Goal: Complete application form

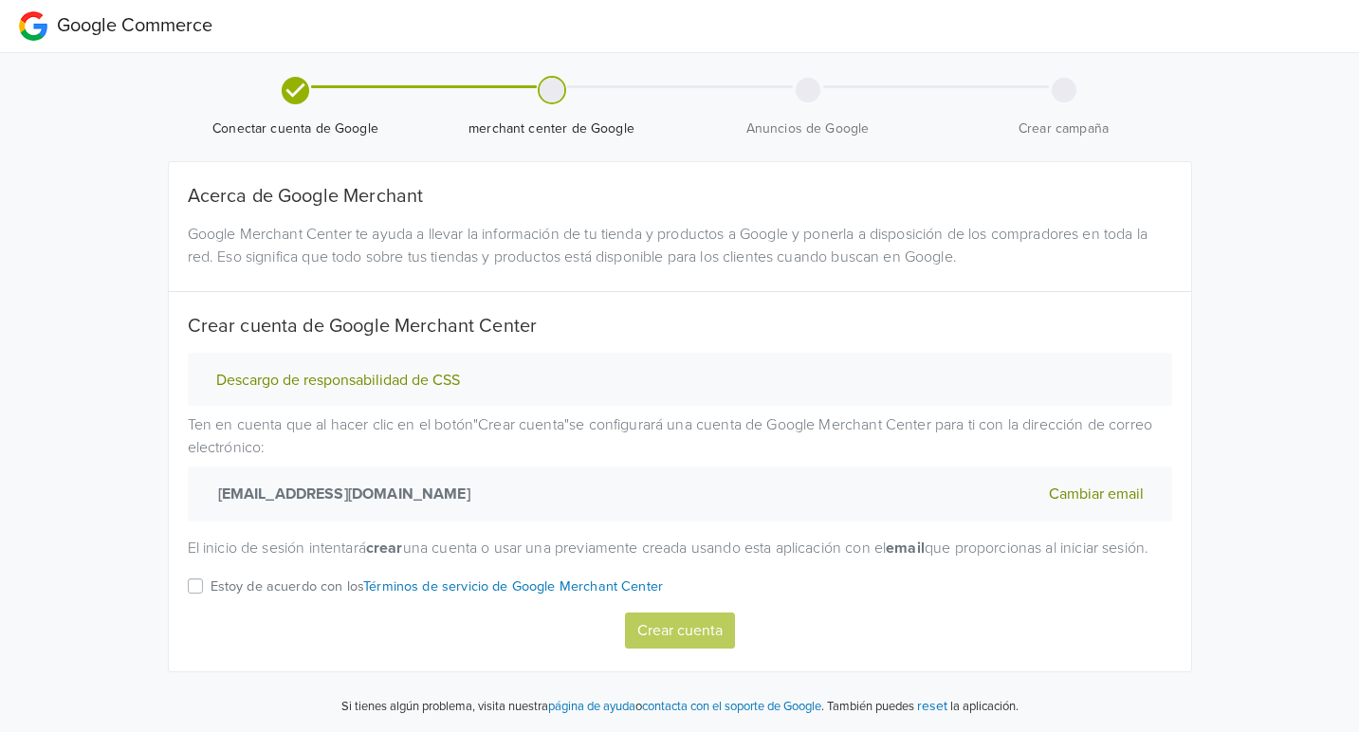
scroll to position [23, 0]
click at [211, 590] on label "Estoy de acuerdo con los Términos de servicio de Google Merchant Center" at bounding box center [437, 594] width 453 height 38
click at [0, 0] on input "Estoy de acuerdo con los Términos de servicio de Google Merchant Center" at bounding box center [0, 0] width 0 height 0
click at [689, 630] on button "Crear cuenta" at bounding box center [680, 631] width 110 height 36
click at [211, 588] on label "Estoy de acuerdo con los Términos de servicio de Google Merchant Center" at bounding box center [437, 594] width 453 height 38
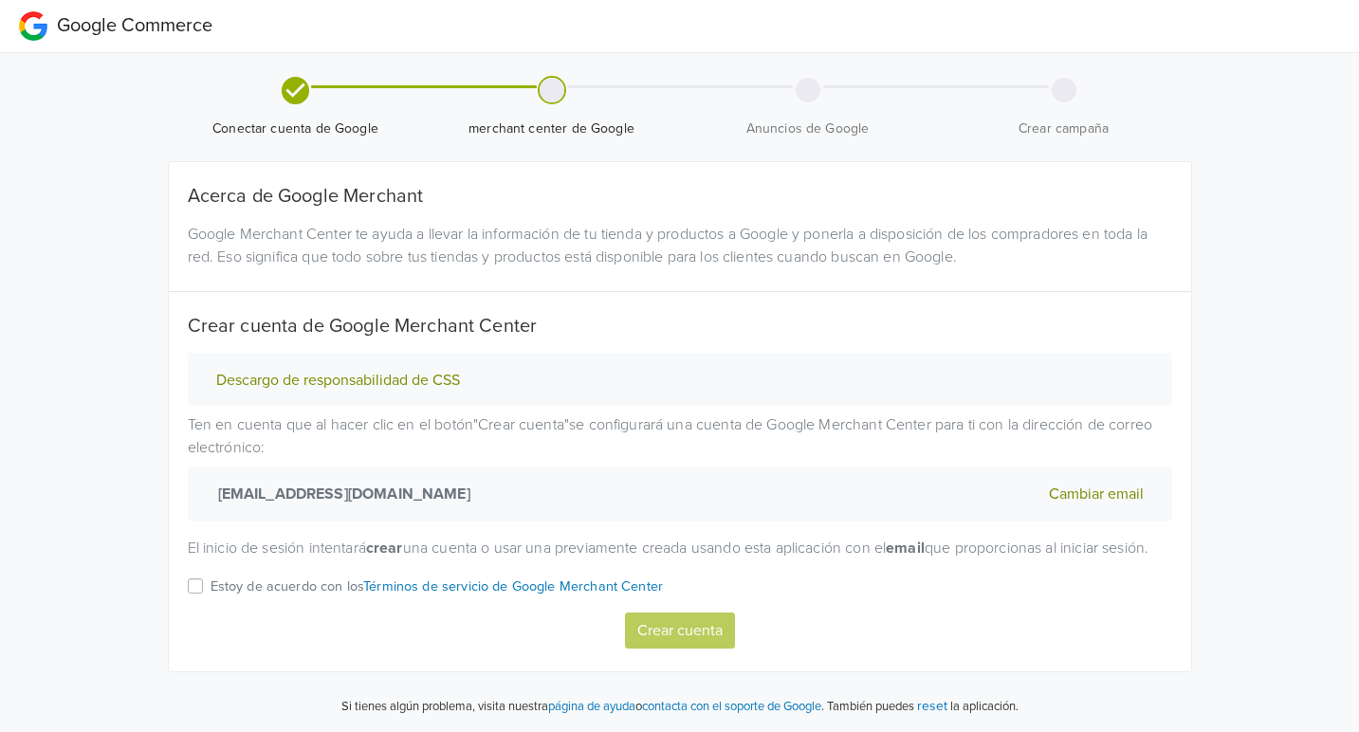
click at [0, 0] on input "Estoy de acuerdo con los Términos de servicio de Google Merchant Center" at bounding box center [0, 0] width 0 height 0
click at [639, 620] on button "Crear cuenta" at bounding box center [680, 631] width 110 height 36
click at [211, 583] on label "Estoy de acuerdo con los Términos de servicio de Google Merchant Center" at bounding box center [437, 594] width 453 height 38
click at [0, 0] on input "Estoy de acuerdo con los Términos de servicio de Google Merchant Center" at bounding box center [0, 0] width 0 height 0
click at [1056, 482] on button "Cambiar email" at bounding box center [1097, 494] width 106 height 25
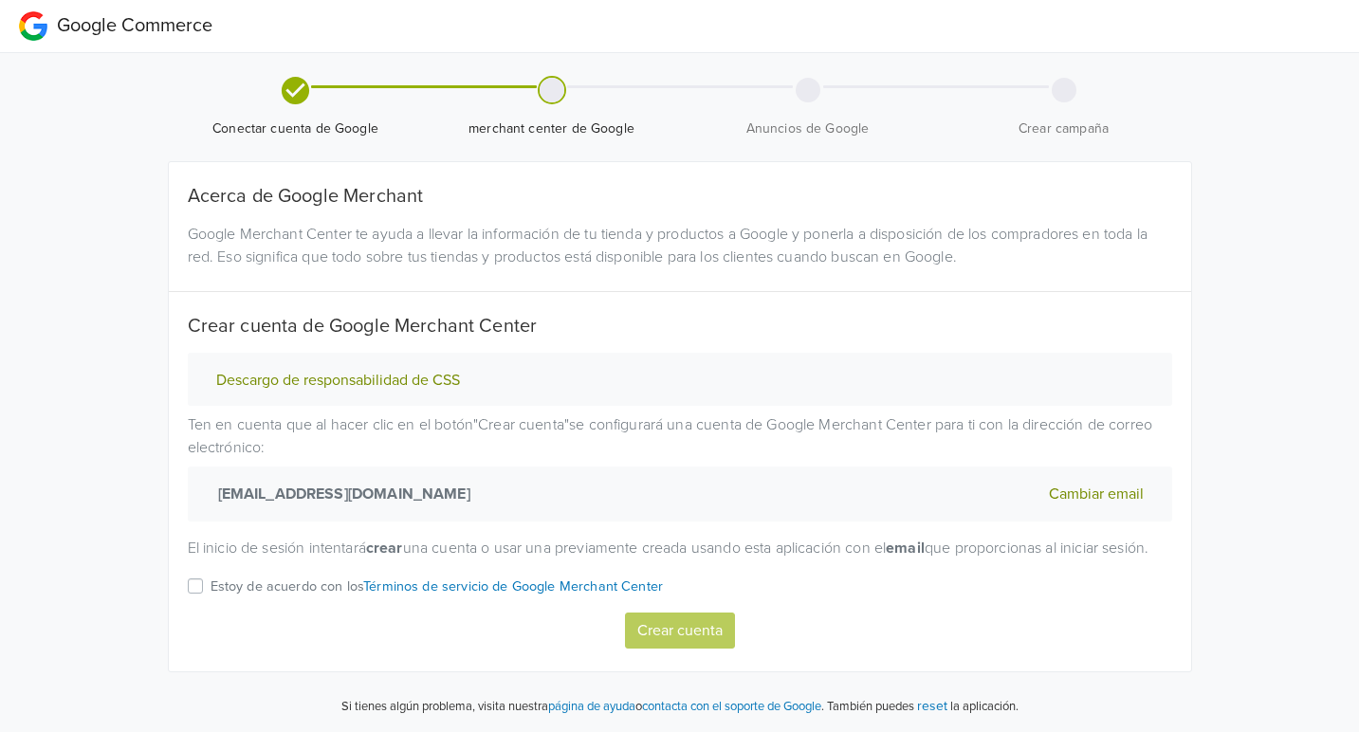
click at [1077, 482] on button "Cambiar email" at bounding box center [1097, 494] width 106 height 25
click at [211, 609] on label "Estoy de acuerdo con los Términos de servicio de Google Merchant Center" at bounding box center [437, 595] width 453 height 38
click at [0, 0] on input "Estoy de acuerdo con los Términos de servicio de Google Merchant Center" at bounding box center [0, 0] width 0 height 0
click at [687, 650] on button "Crear cuenta" at bounding box center [680, 632] width 110 height 36
click at [314, 387] on button "Descargo de responsabilidad de CSS" at bounding box center [338, 382] width 255 height 20
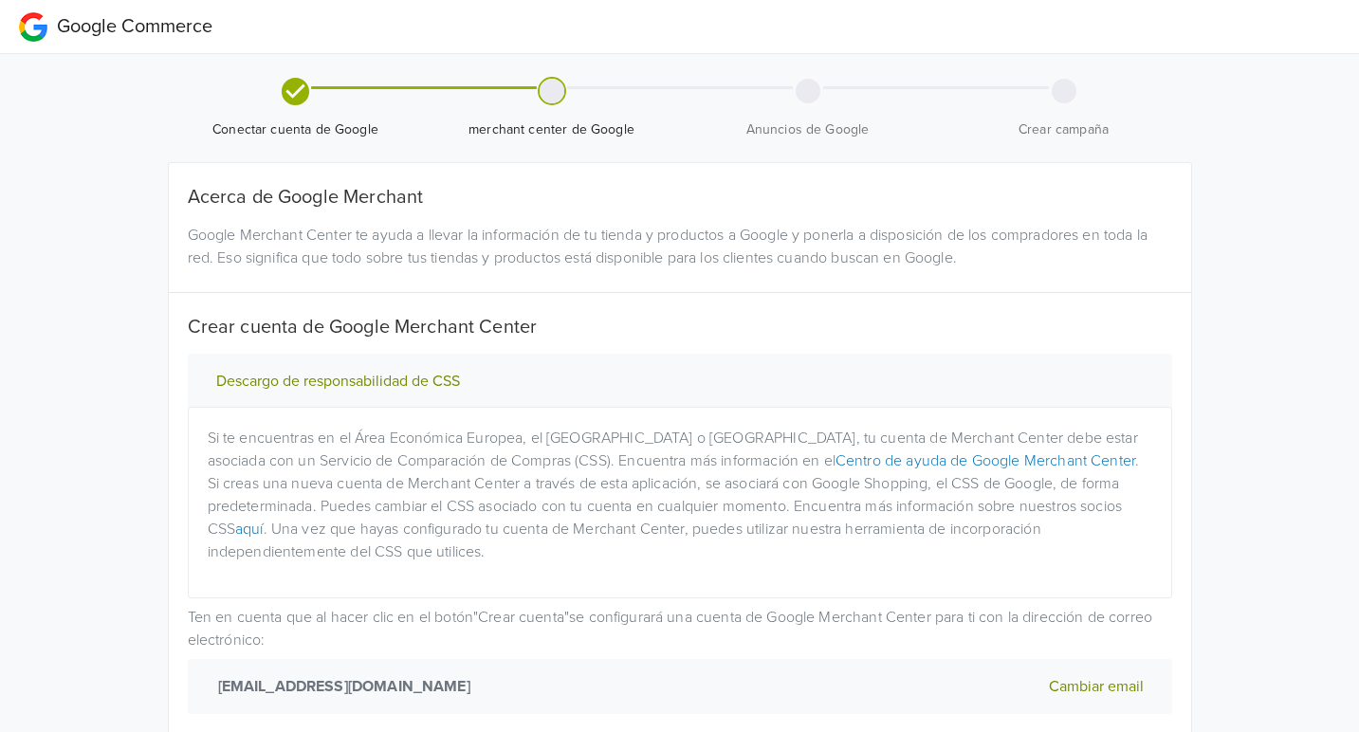
scroll to position [213, 0]
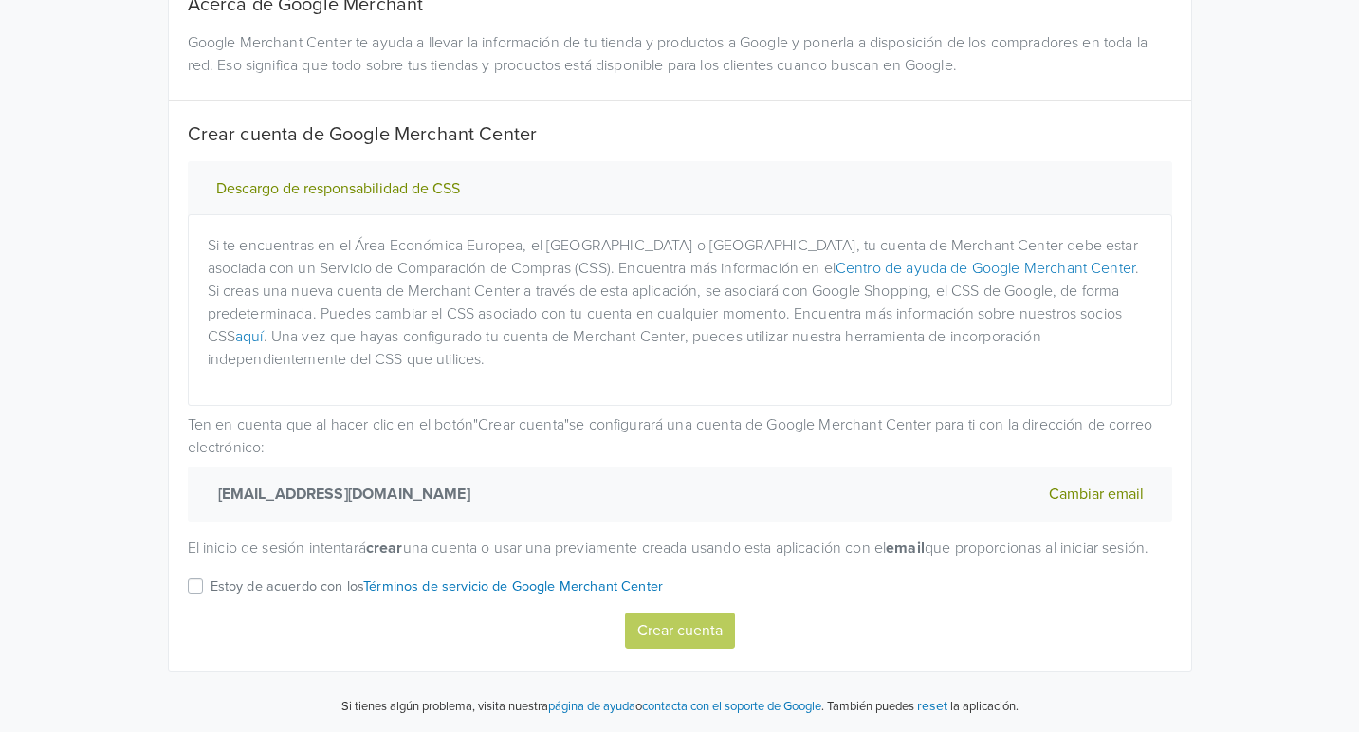
click at [211, 592] on label "Estoy de acuerdo con los Términos de servicio de Google Merchant Center" at bounding box center [437, 594] width 453 height 38
click at [0, 0] on input "Estoy de acuerdo con los Términos de servicio de Google Merchant Center" at bounding box center [0, 0] width 0 height 0
click at [622, 590] on link "Términos de servicio de Google Merchant Center" at bounding box center [513, 587] width 300 height 16
click at [682, 631] on button "Crear cuenta" at bounding box center [680, 631] width 110 height 36
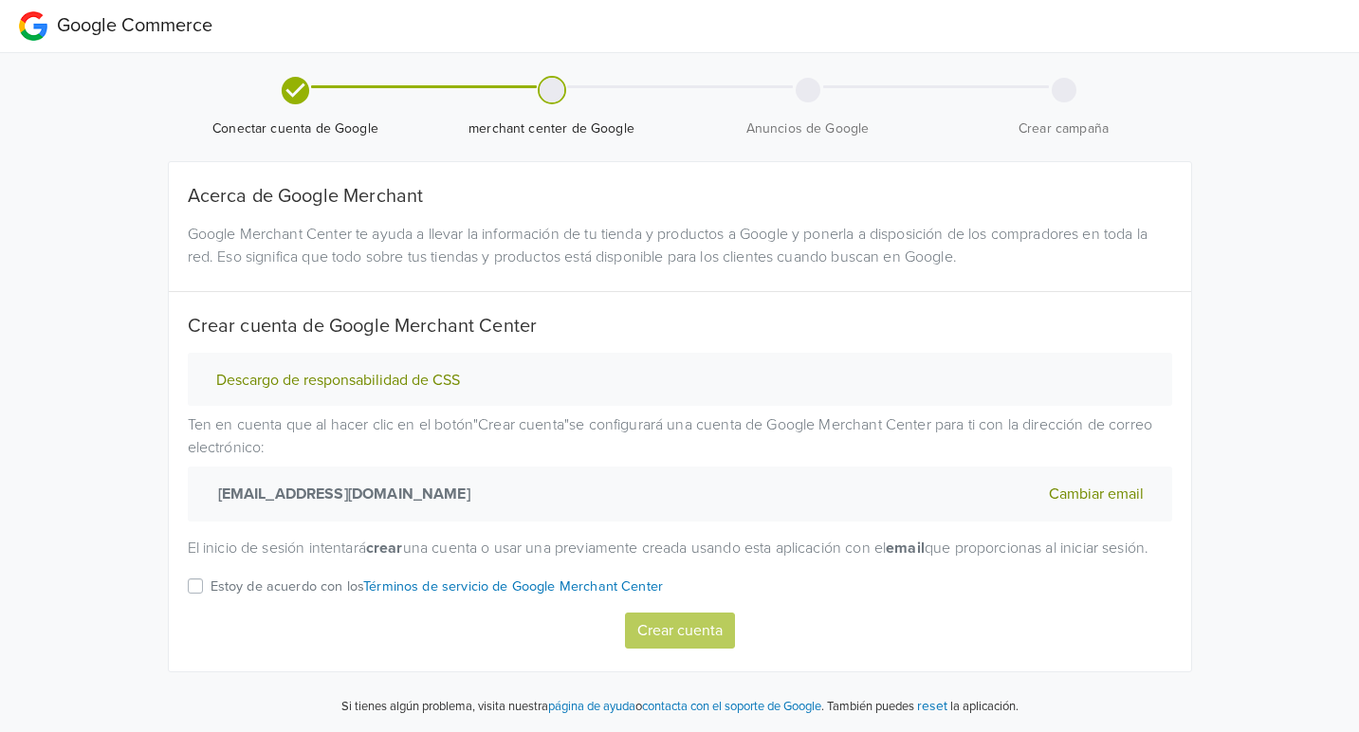
scroll to position [23, 0]
click at [211, 585] on label "Estoy de acuerdo con los Términos de servicio de Google Merchant Center" at bounding box center [437, 594] width 453 height 38
click at [0, 0] on input "Estoy de acuerdo con los Términos de servicio de Google Merchant Center" at bounding box center [0, 0] width 0 height 0
click at [689, 631] on button "Crear cuenta" at bounding box center [680, 631] width 110 height 36
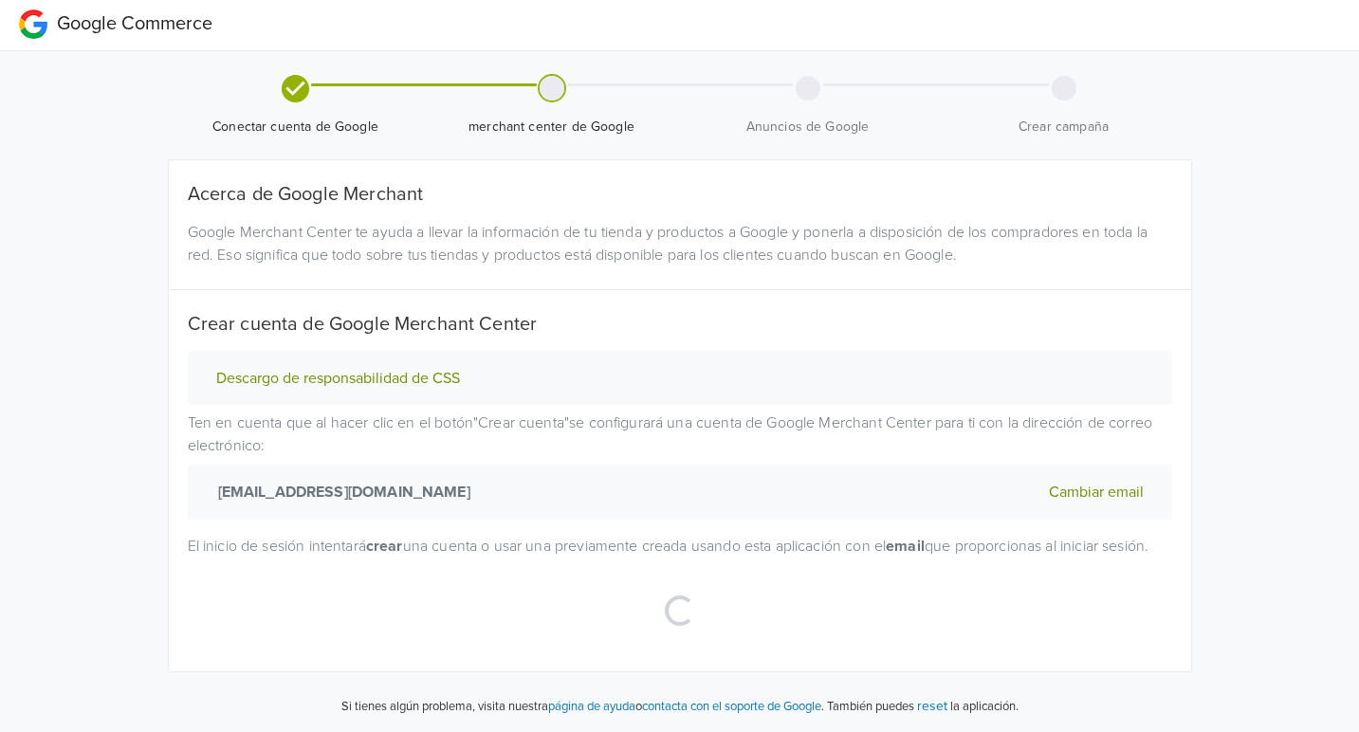
select select "cl"
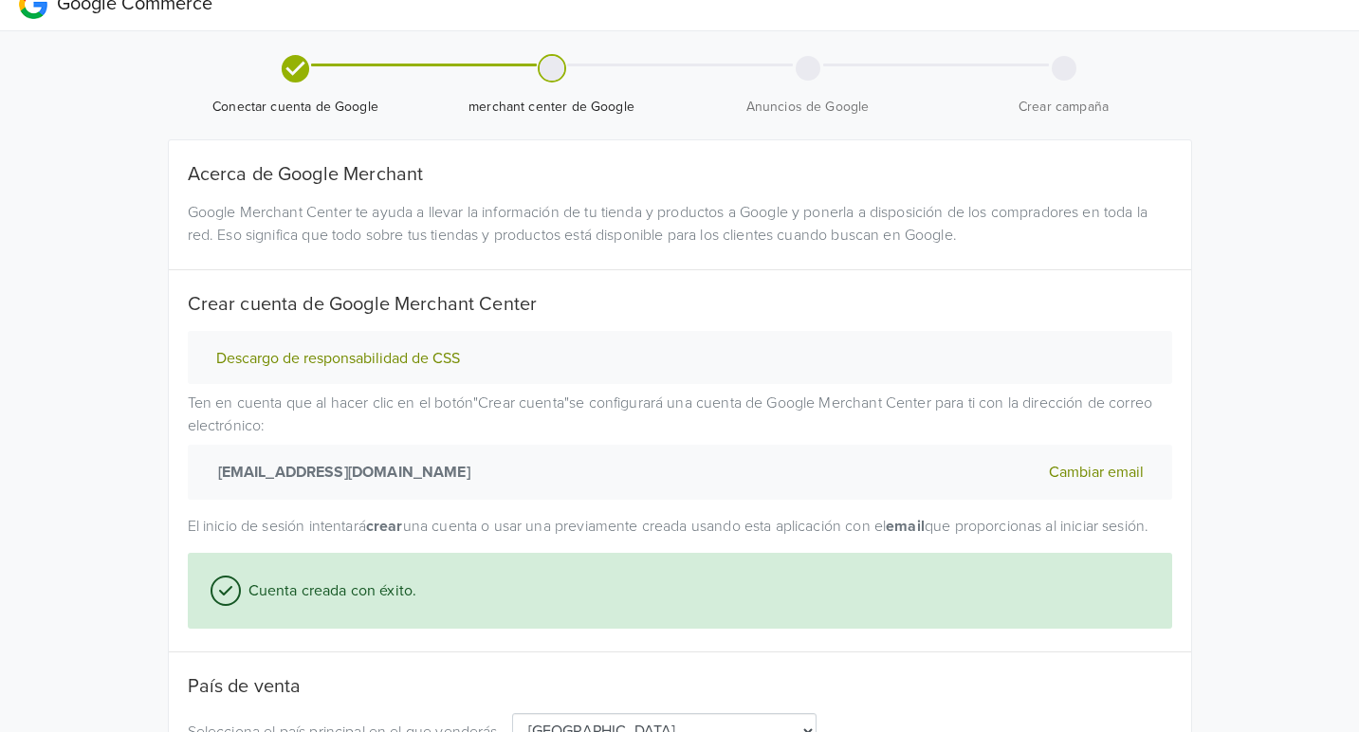
scroll to position [204, 0]
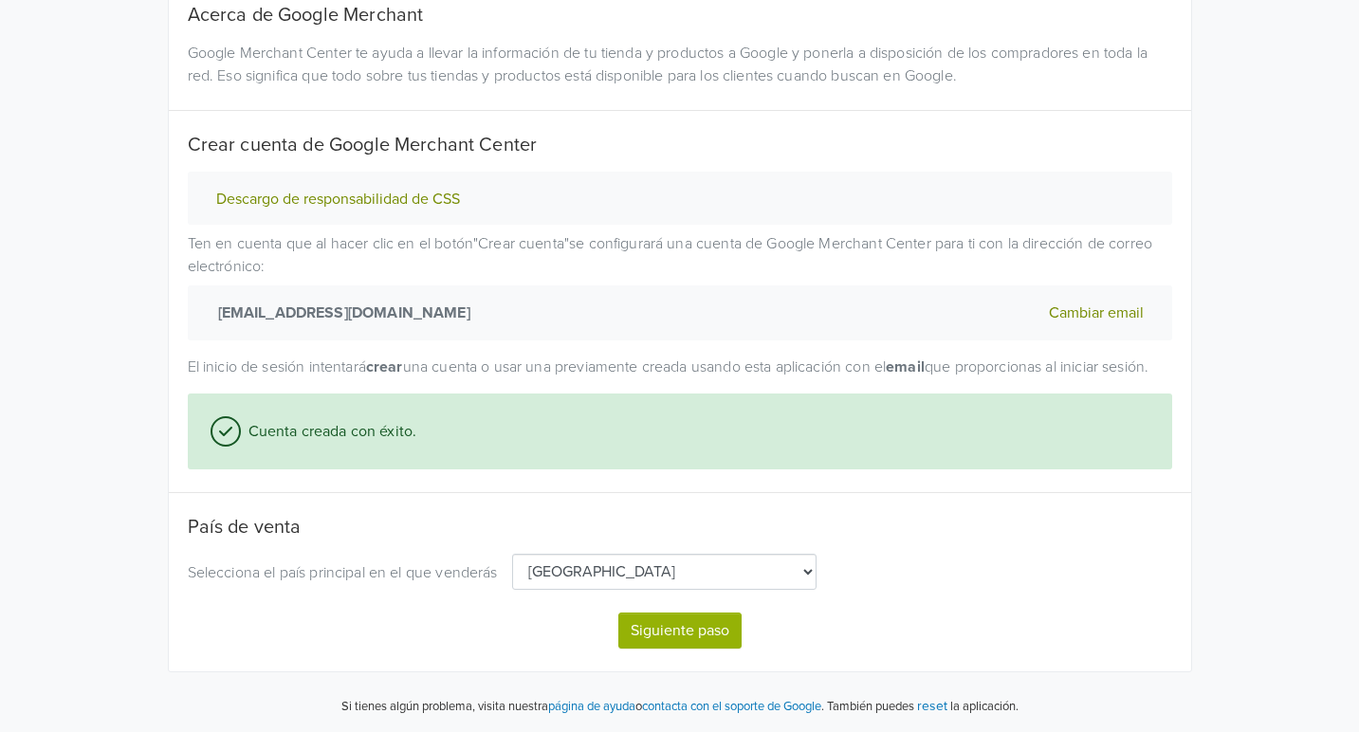
click at [672, 632] on button "Siguiente paso" at bounding box center [680, 631] width 123 height 36
select select "cl"
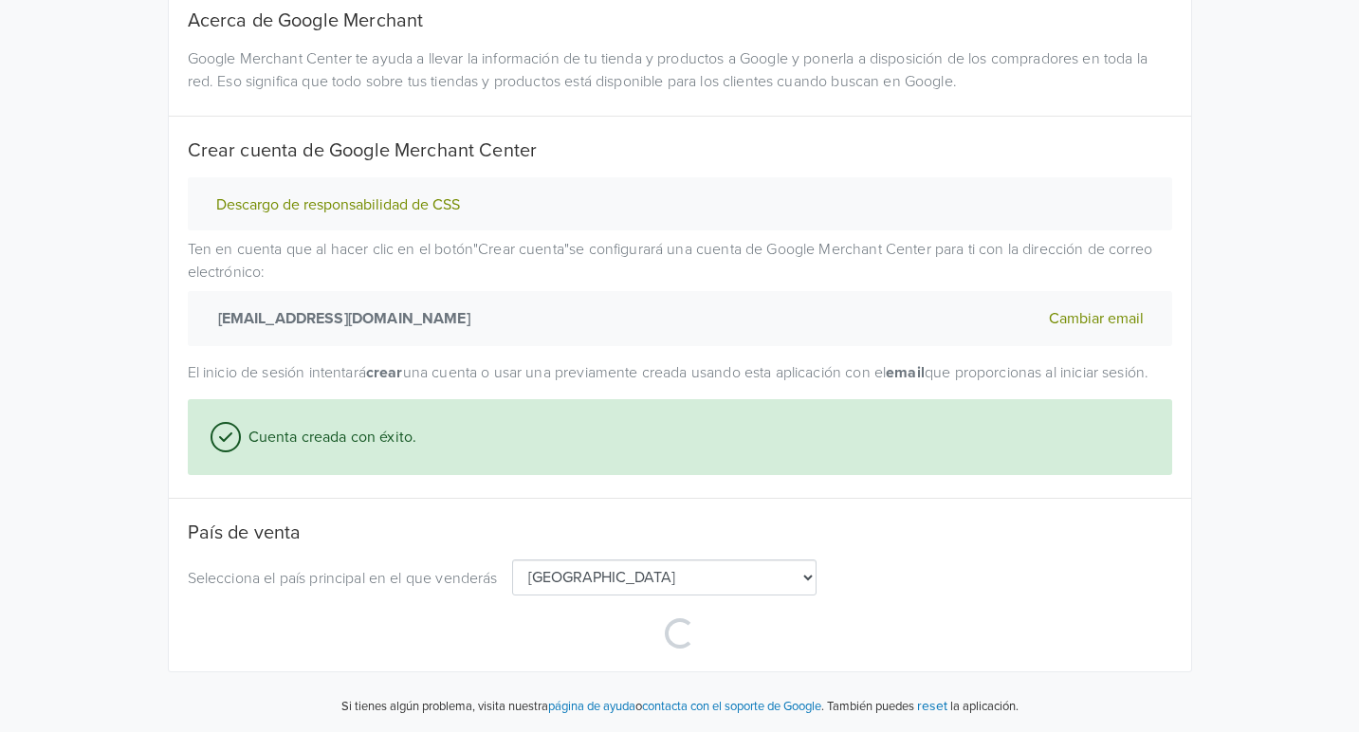
select select "cl"
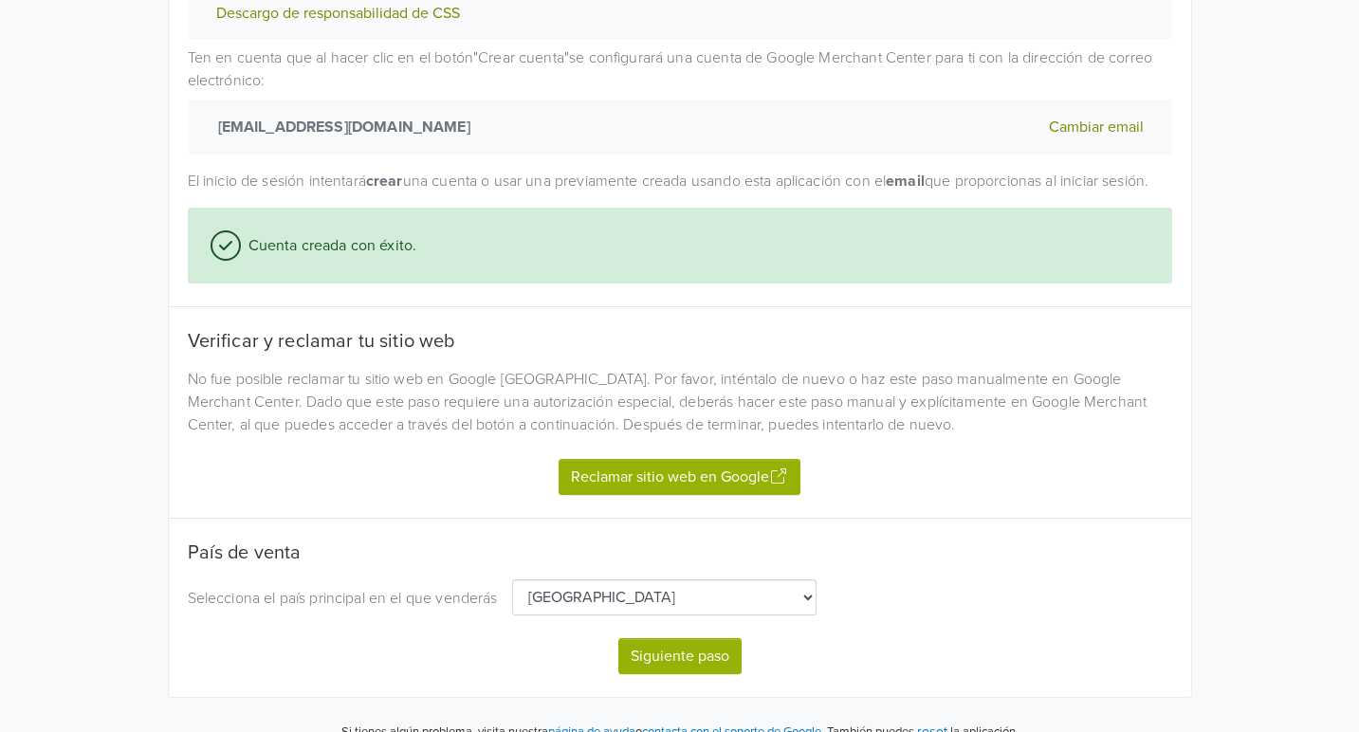
scroll to position [416, 0]
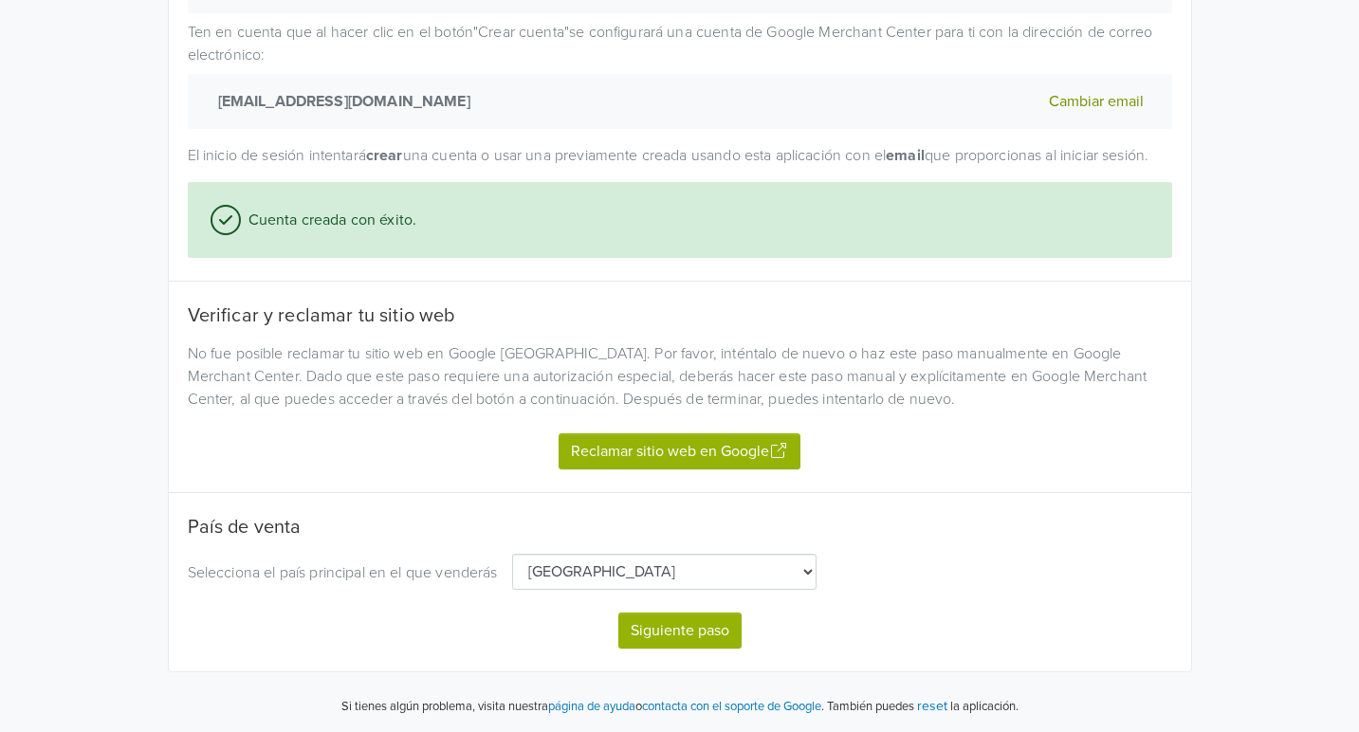
click at [689, 631] on button "Siguiente paso" at bounding box center [680, 631] width 123 height 36
select select "cl"
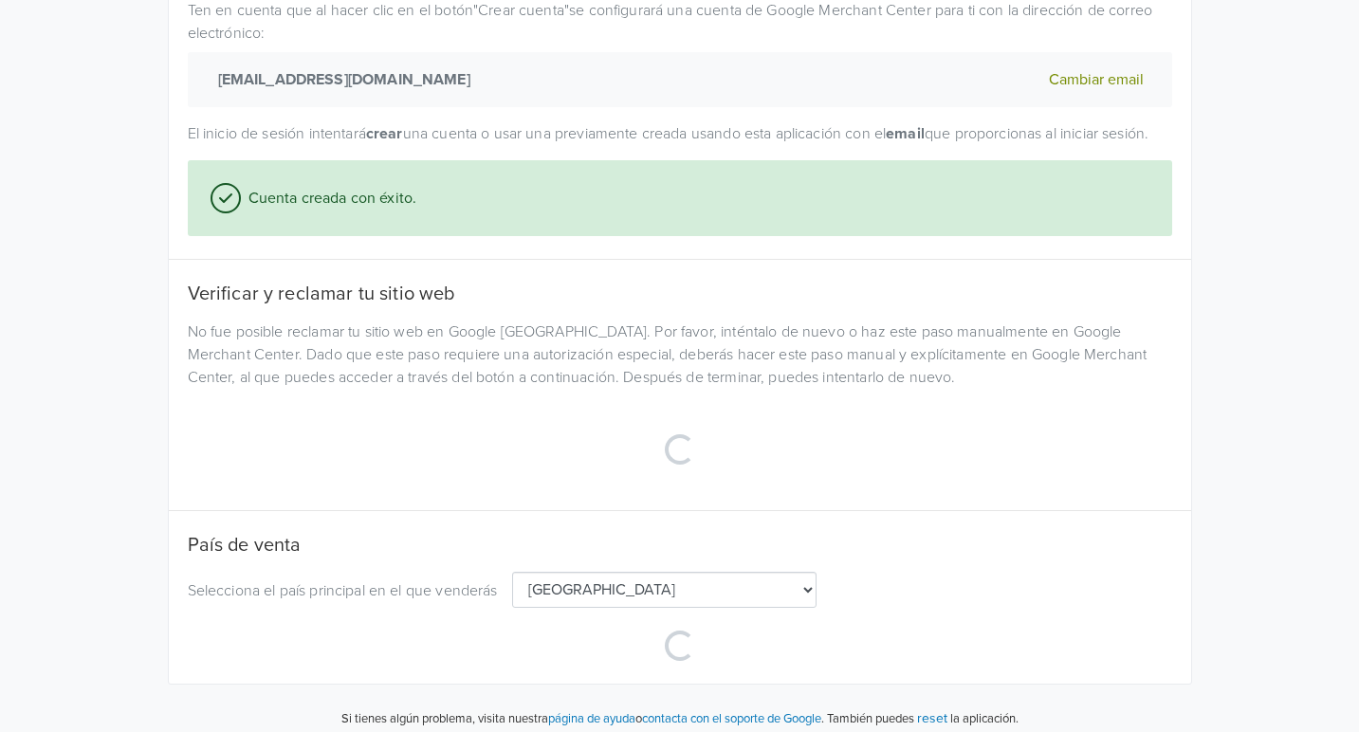
select select "cl"
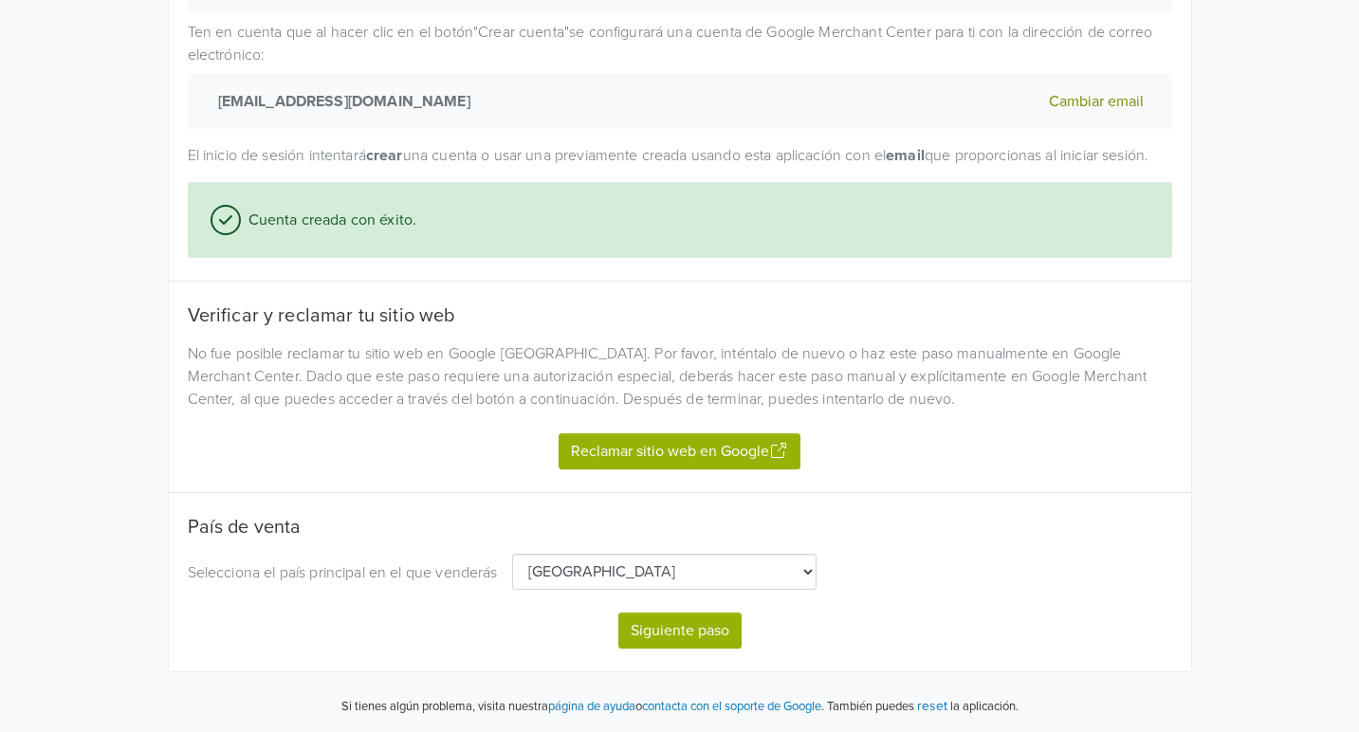
click at [659, 453] on button "Reclamar sitio web en Google" at bounding box center [680, 452] width 242 height 36
click at [661, 634] on button "Siguiente paso" at bounding box center [680, 631] width 123 height 36
select select "cl"
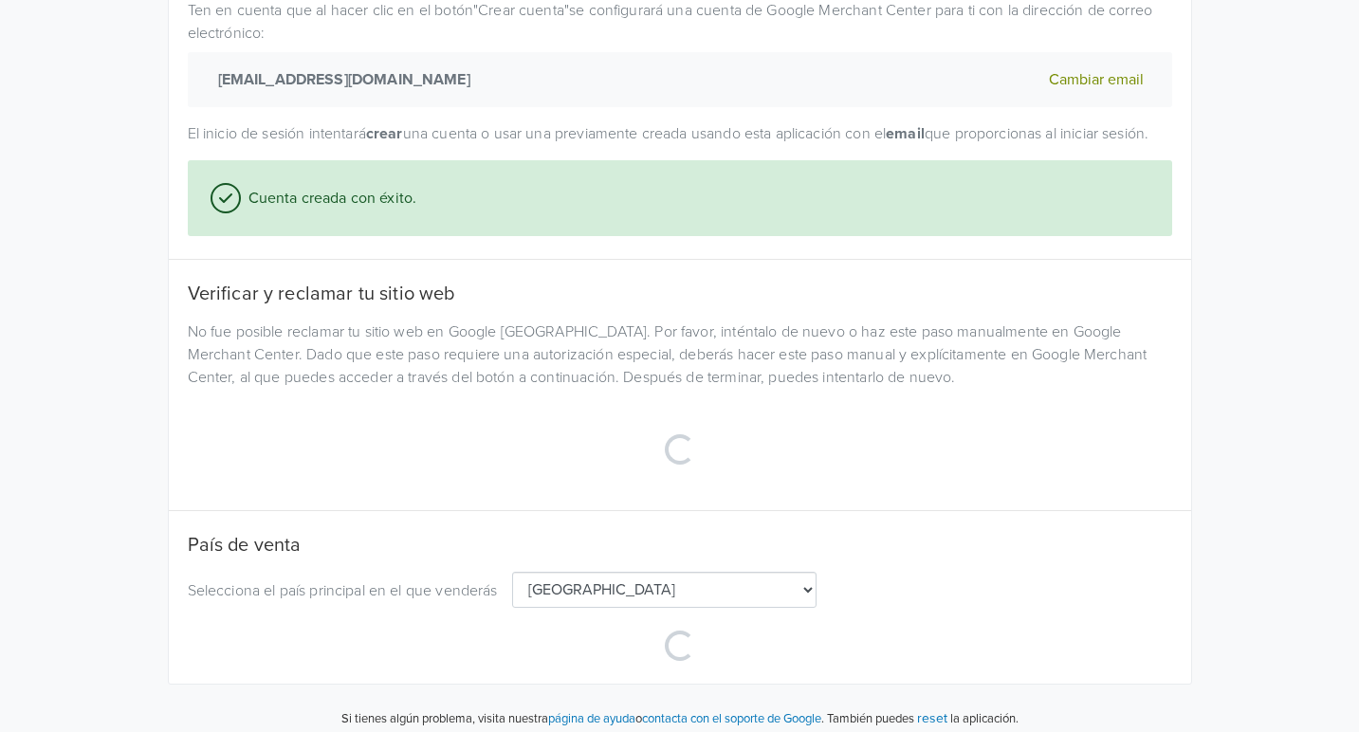
select select "cl"
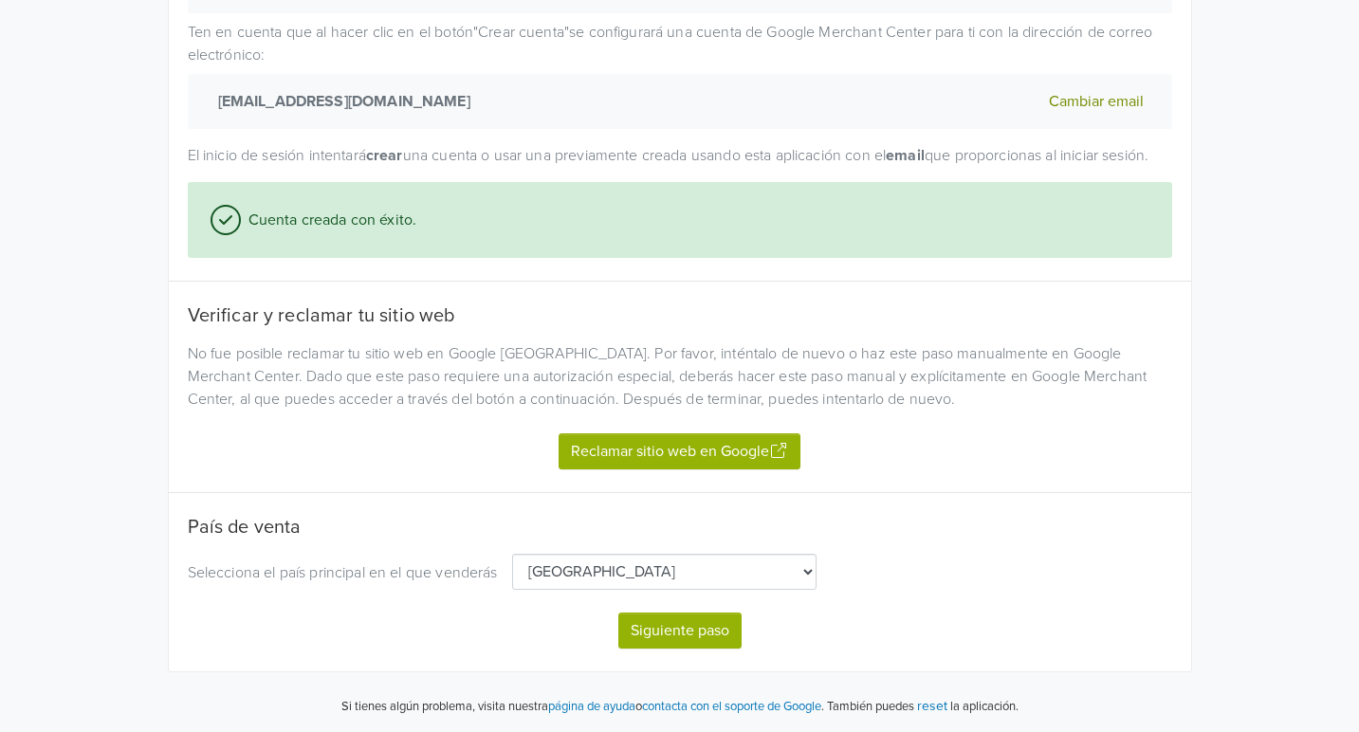
click at [676, 622] on button "Siguiente paso" at bounding box center [680, 631] width 123 height 36
select select "cl"
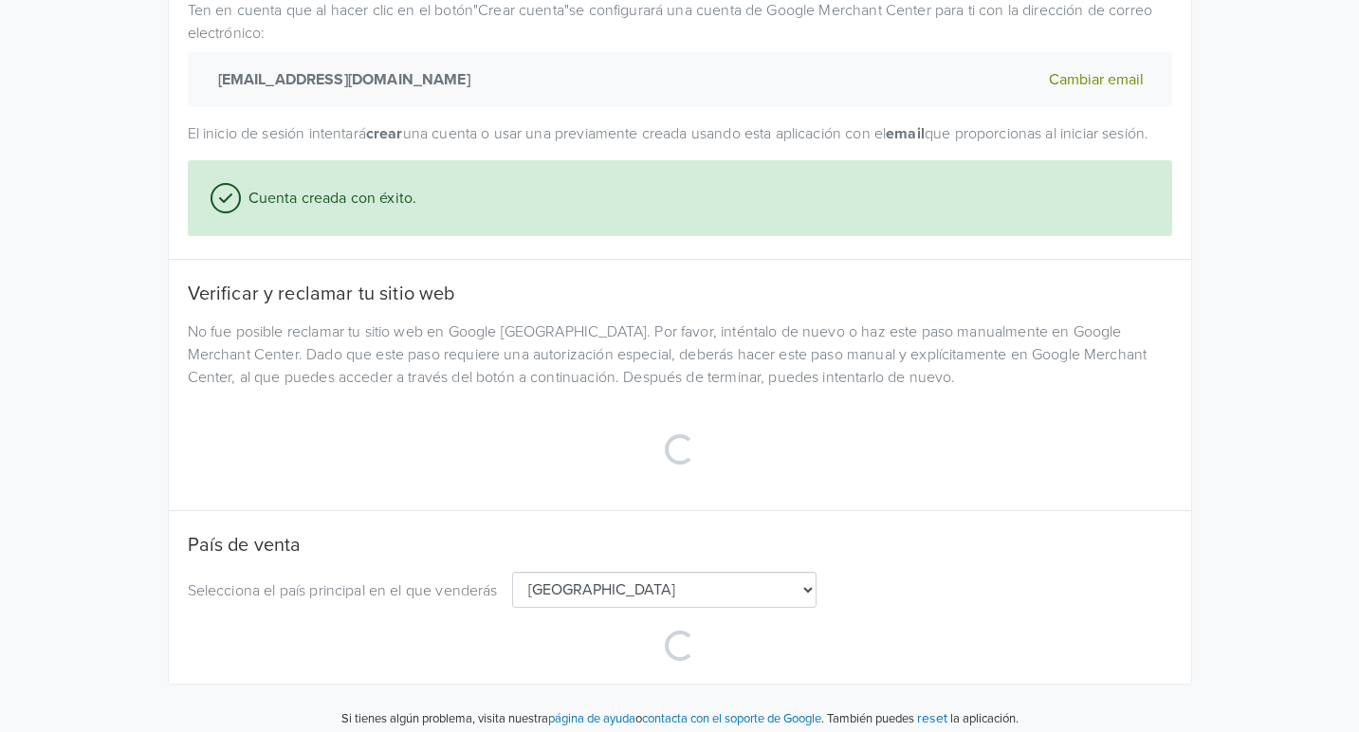
select select "cl"
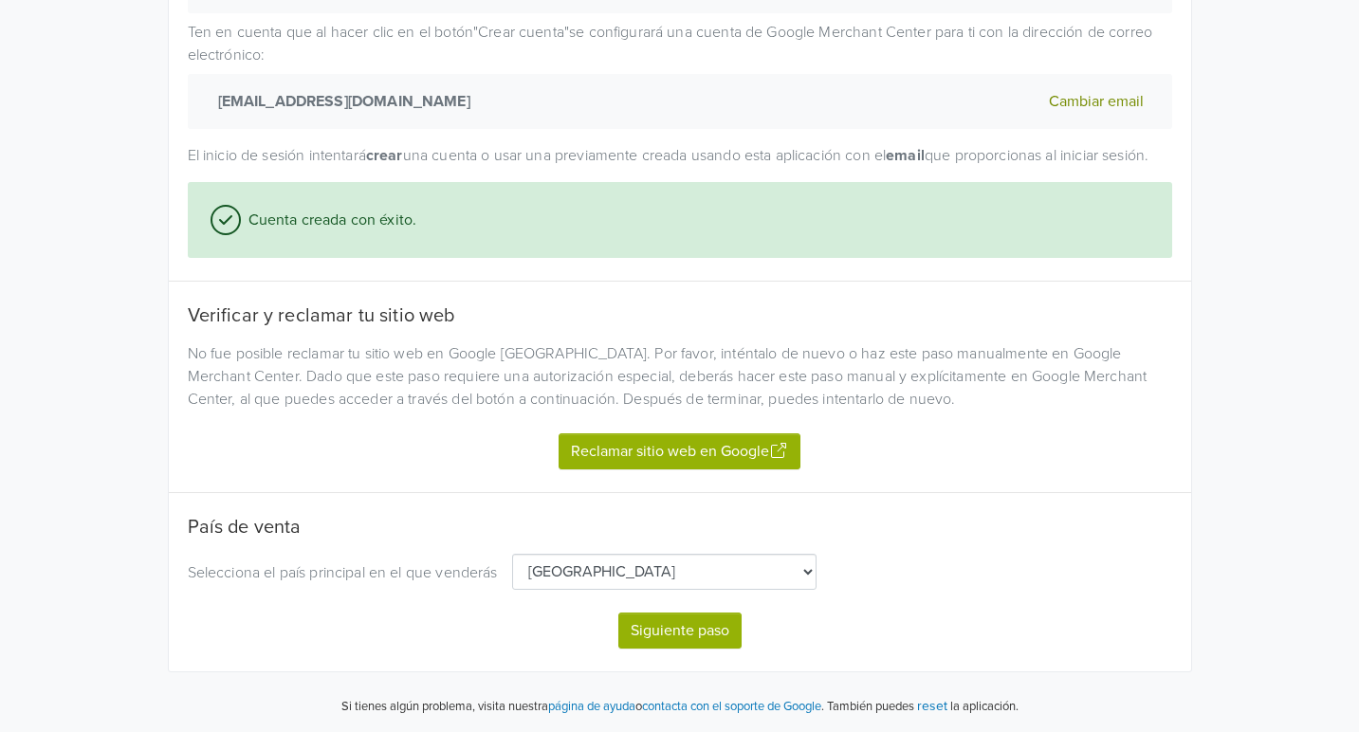
click at [685, 631] on button "Siguiente paso" at bounding box center [680, 631] width 123 height 36
select select "cl"
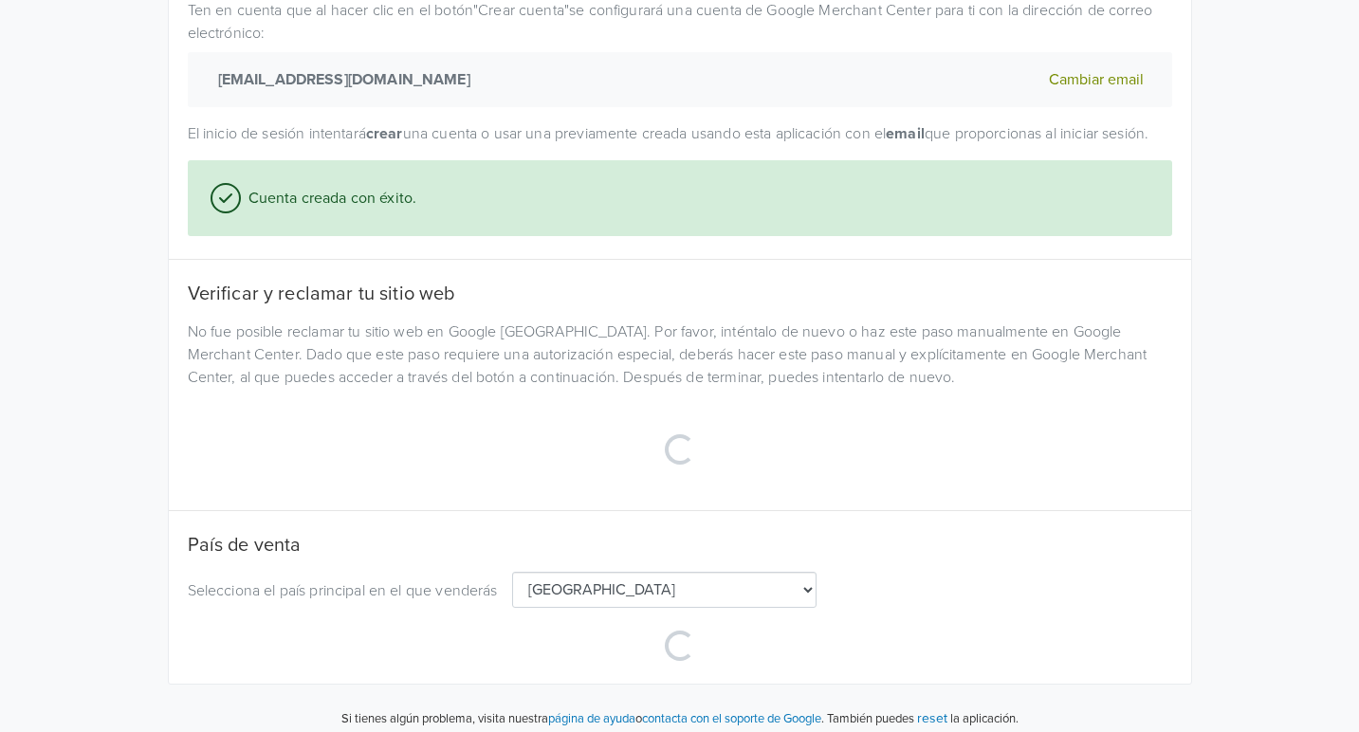
scroll to position [450, 0]
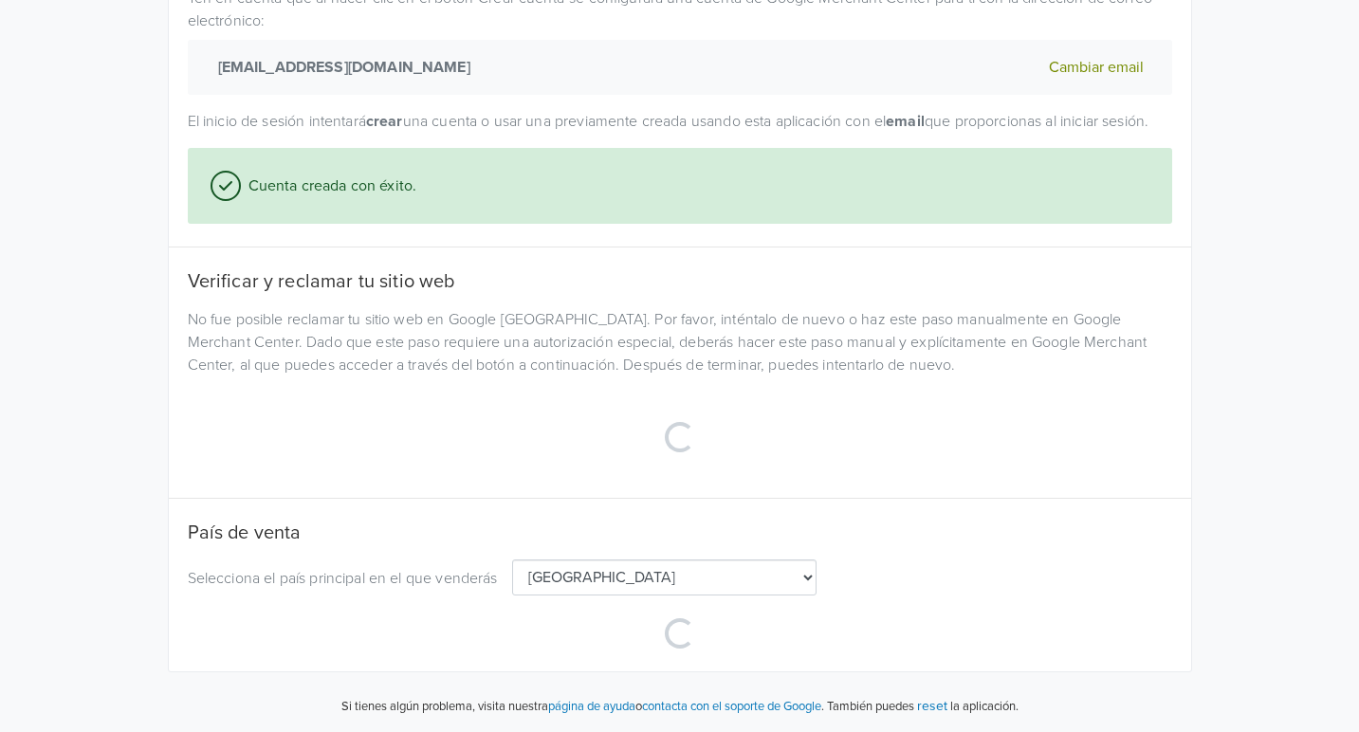
select select "cl"
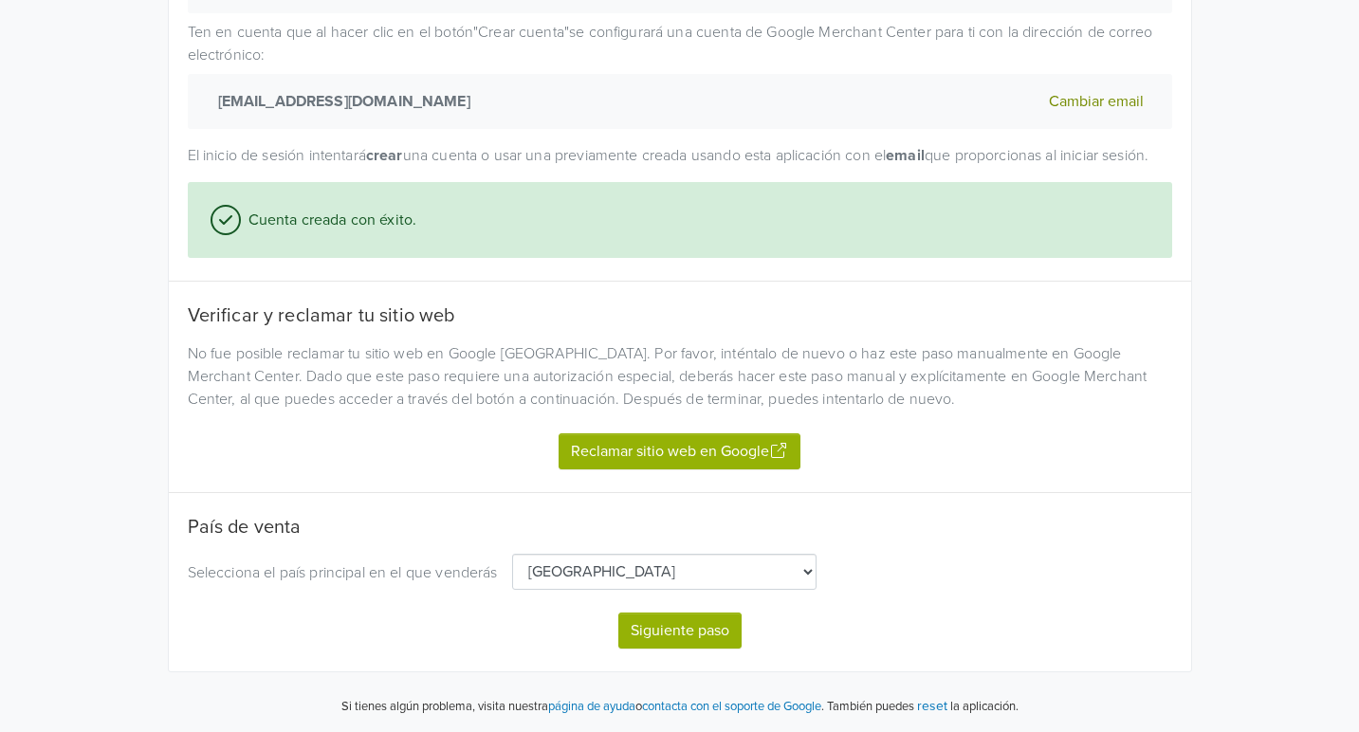
scroll to position [416, 0]
click at [710, 635] on button "Siguiente paso" at bounding box center [680, 631] width 123 height 36
select select "cl"
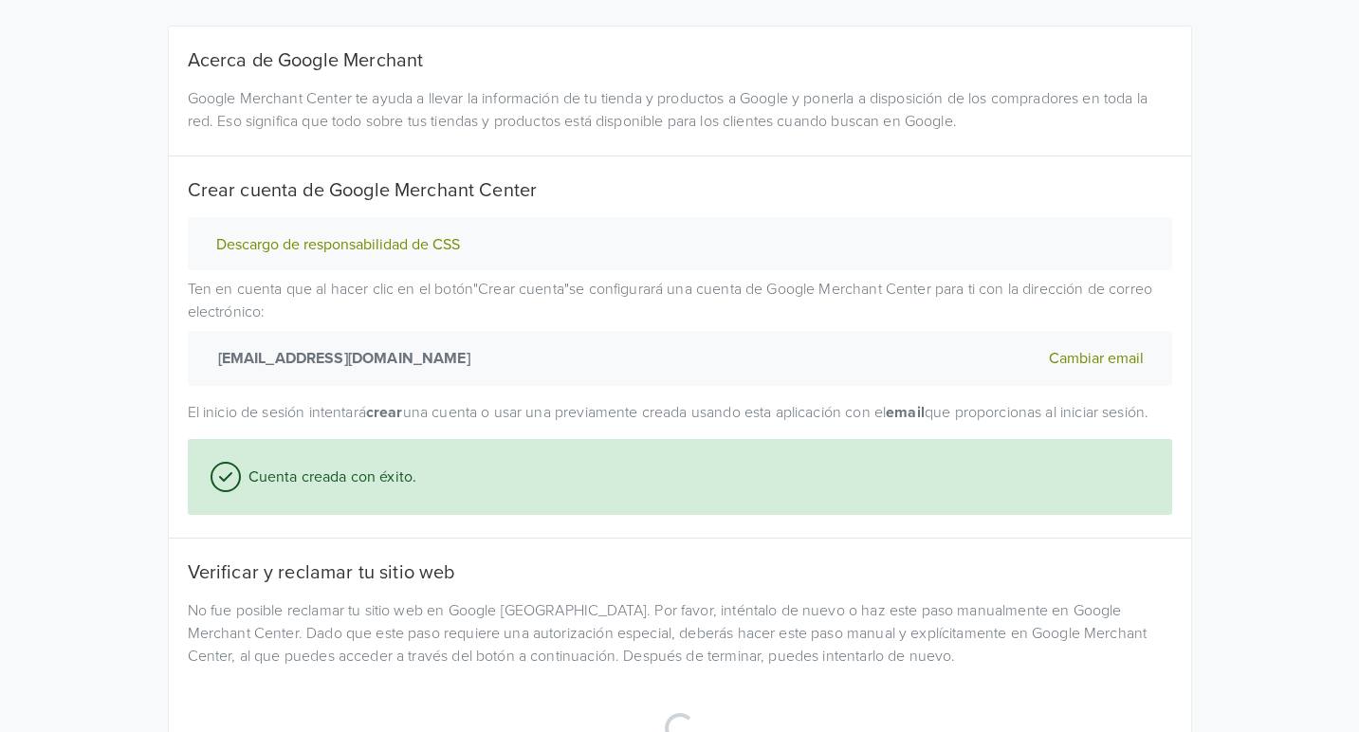
scroll to position [0, 0]
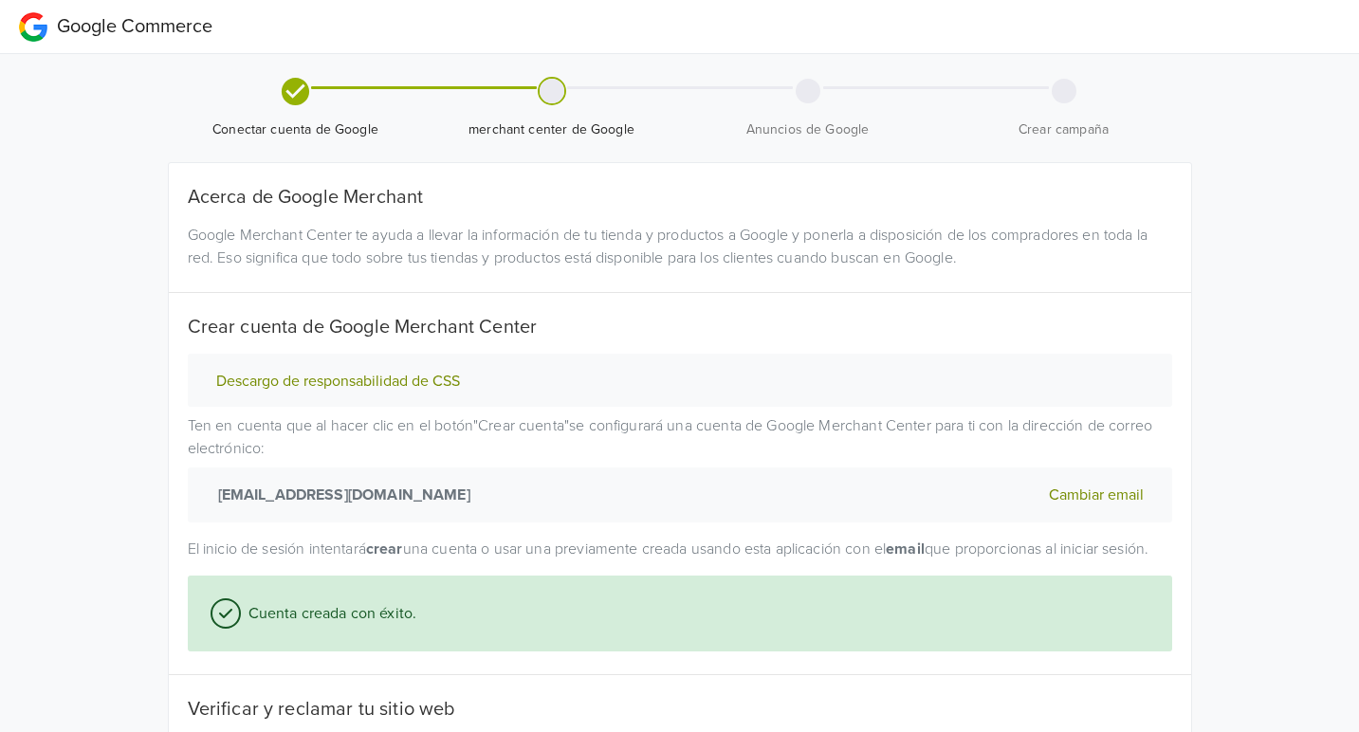
select select "cl"
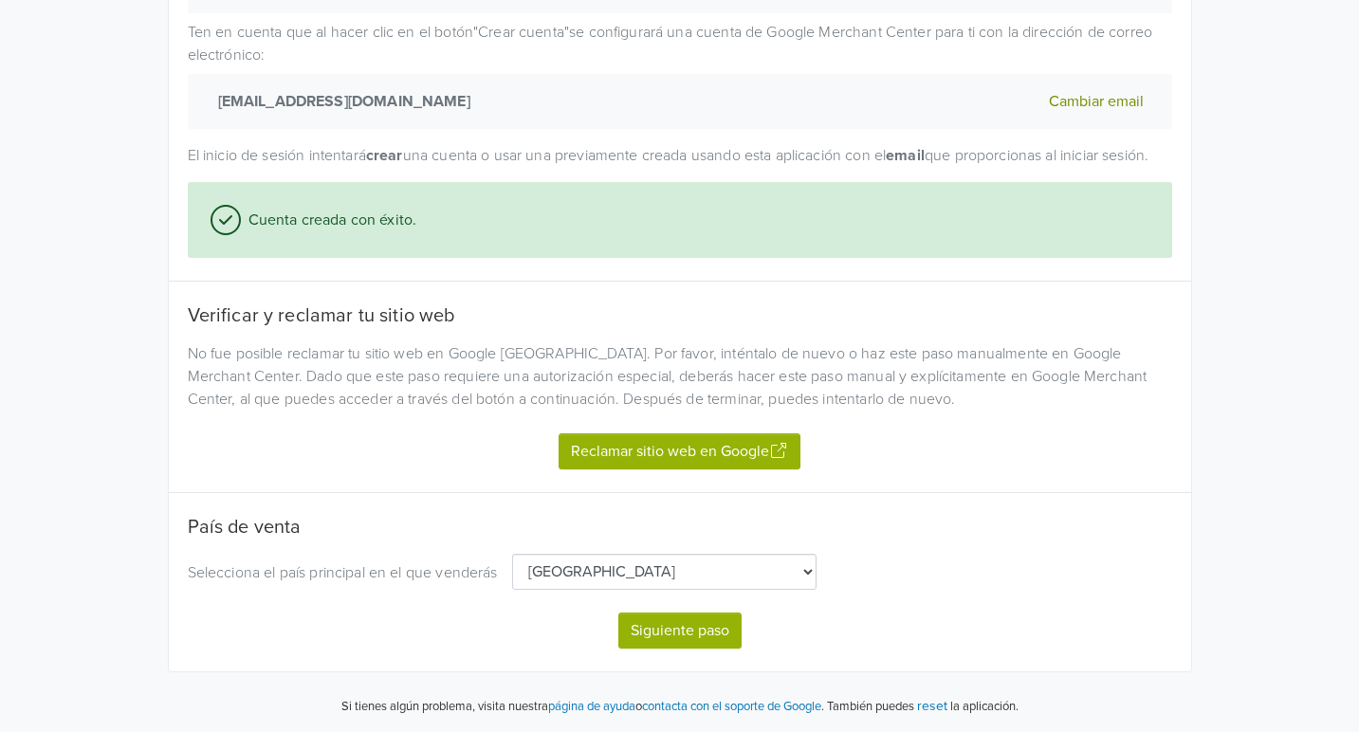
click at [736, 635] on button "Siguiente paso" at bounding box center [680, 631] width 123 height 36
select select "cl"
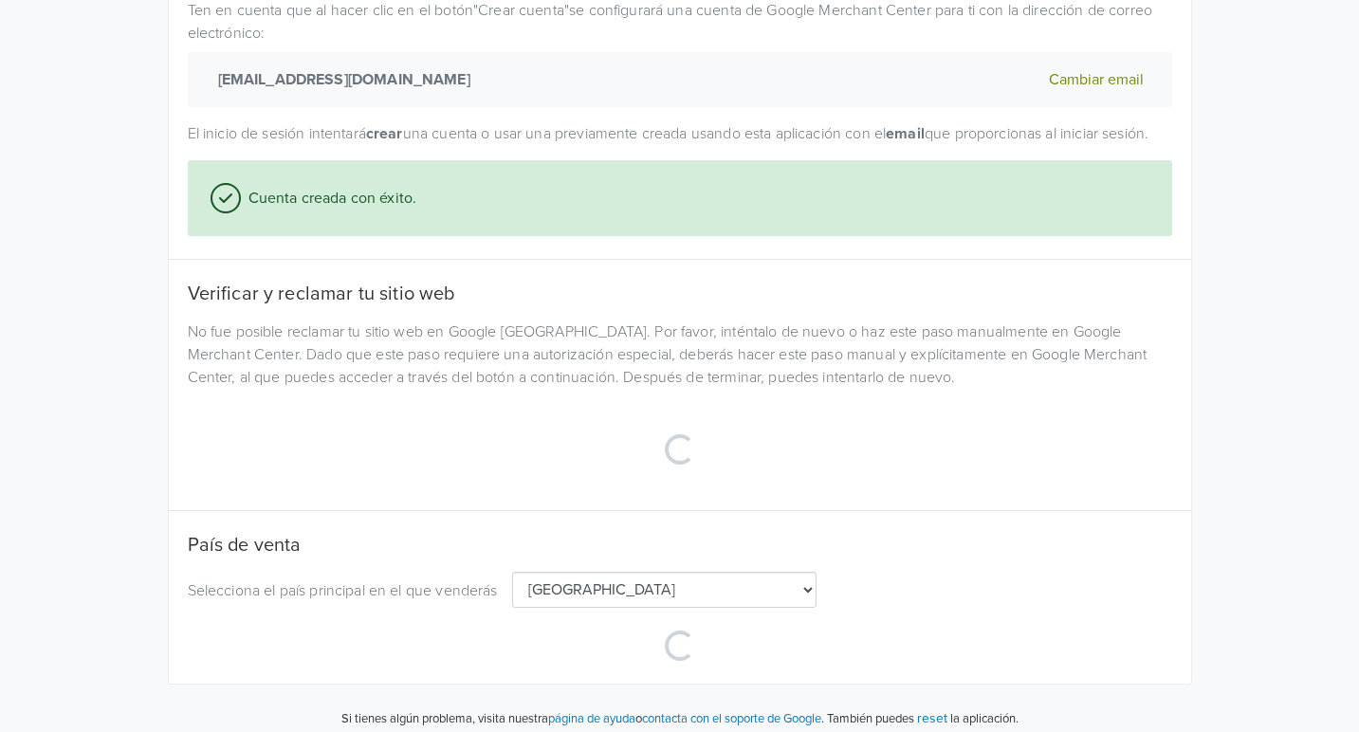
select select "cl"
